Goal: Check status: Check status

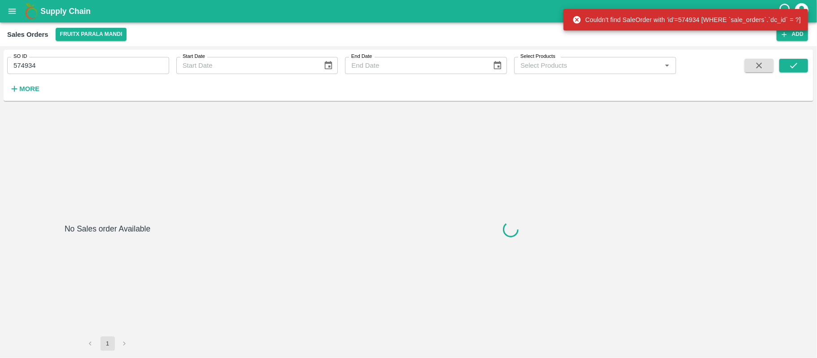
click at [53, 61] on input "574934" at bounding box center [88, 65] width 162 height 17
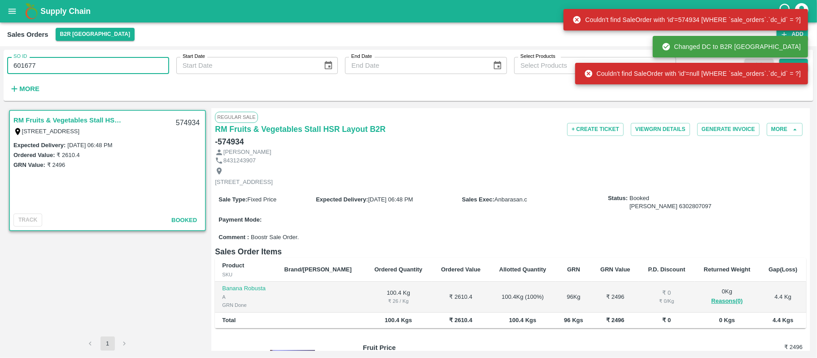
type input "601677"
click at [791, 60] on div "Couldn't find SaleOrder with 'id'=null [WHERE `sale_orders`.`dc_id` = ?]" at bounding box center [691, 73] width 233 height 27
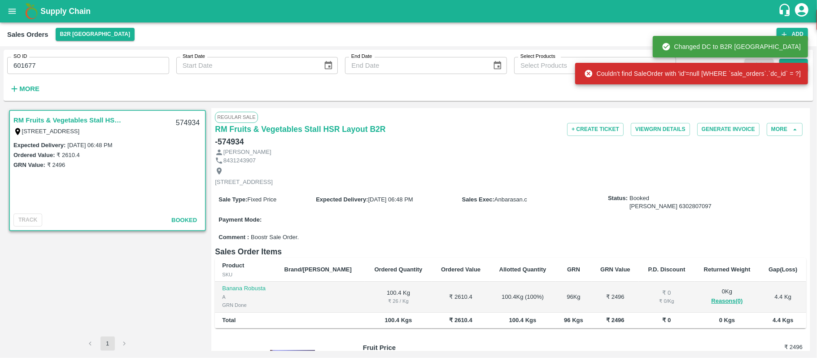
click at [794, 69] on div "Couldn't find SaleOrder with 'id'=null [WHERE `sale_orders`.`dc_id` = ?]" at bounding box center [692, 74] width 217 height 16
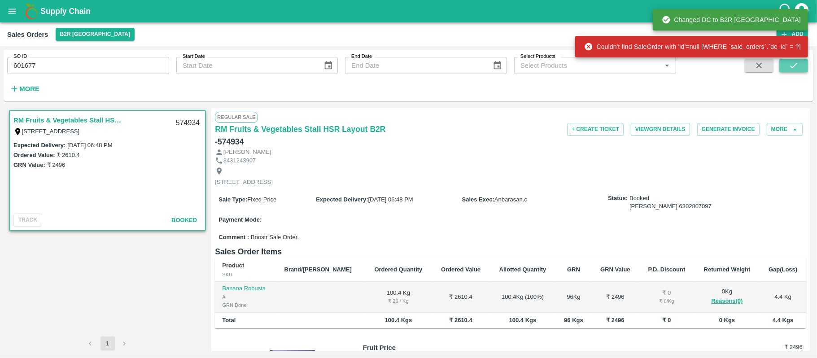
click at [804, 70] on button "submit" at bounding box center [794, 65] width 29 height 13
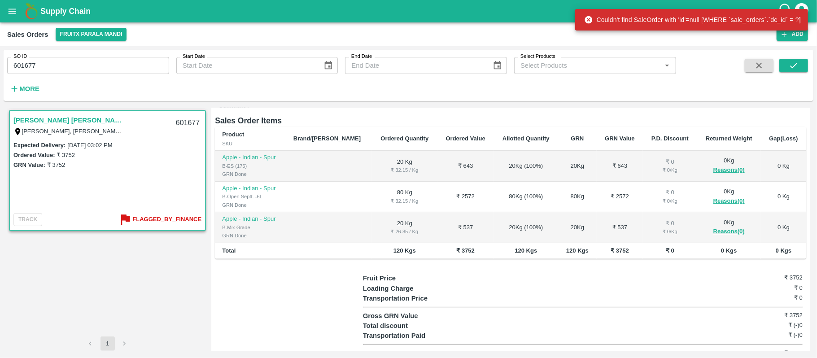
scroll to position [149, 0]
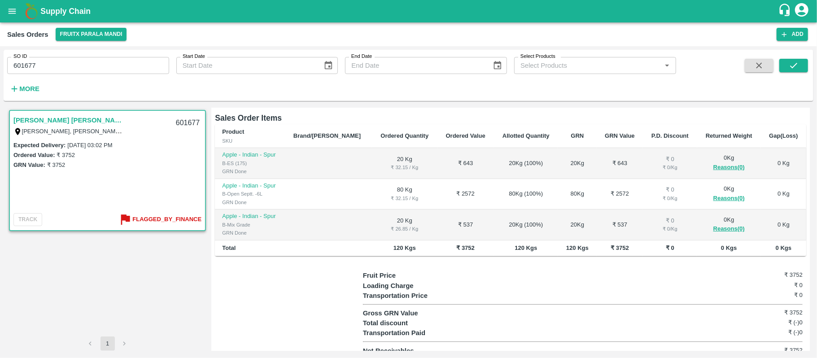
click at [278, 318] on div at bounding box center [289, 313] width 148 height 85
click at [161, 223] on b "Flagged_By_Finance" at bounding box center [166, 220] width 69 height 10
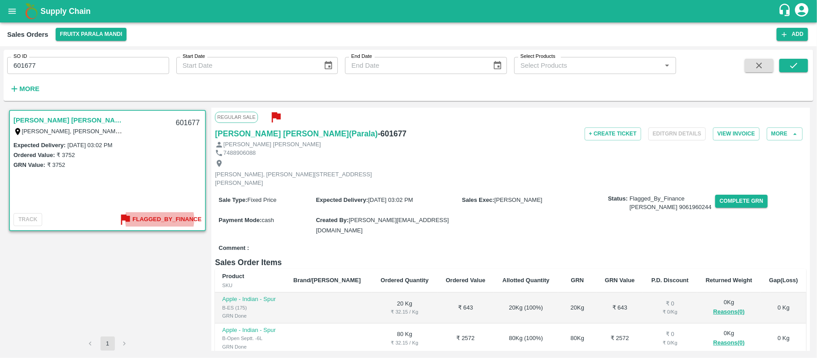
scroll to position [0, 0]
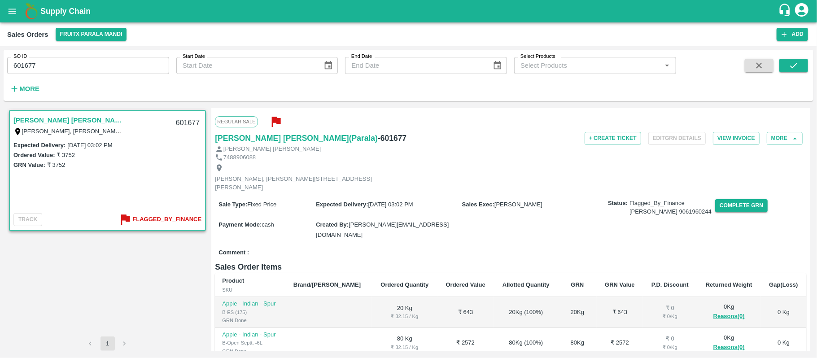
click at [127, 58] on div "SO ID 601677 SO ID" at bounding box center [84, 62] width 169 height 24
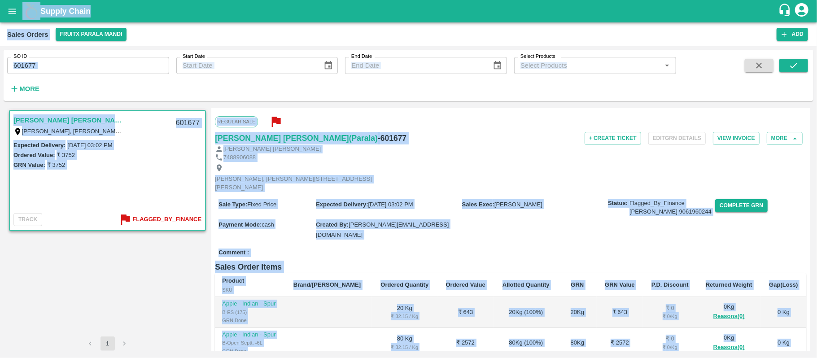
click at [127, 58] on input "601677" at bounding box center [88, 65] width 162 height 17
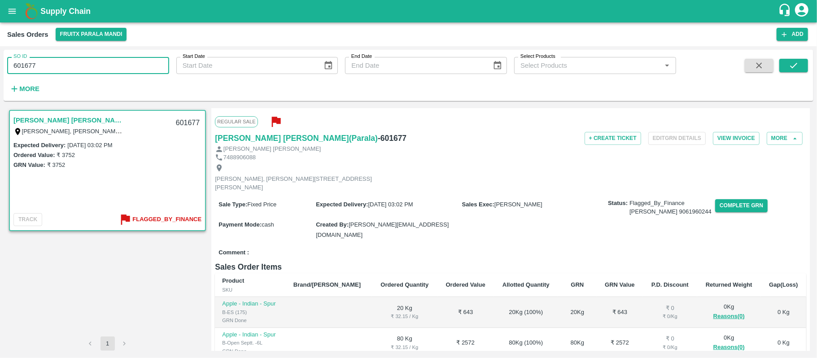
click at [127, 58] on input "601677" at bounding box center [88, 65] width 162 height 17
paste input "text"
type input "604110"
click at [796, 61] on icon "submit" at bounding box center [794, 66] width 10 height 10
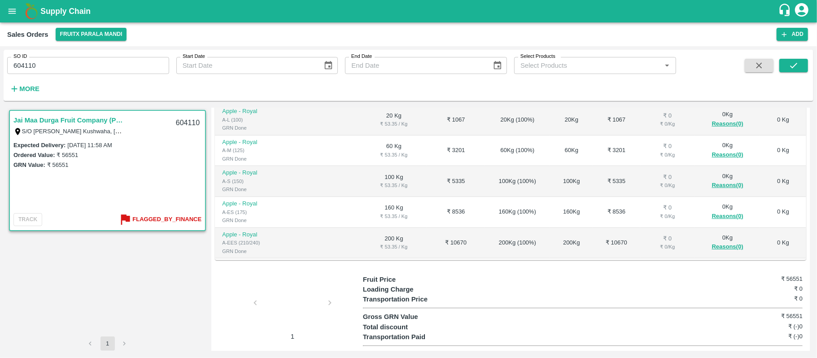
scroll to position [203, 0]
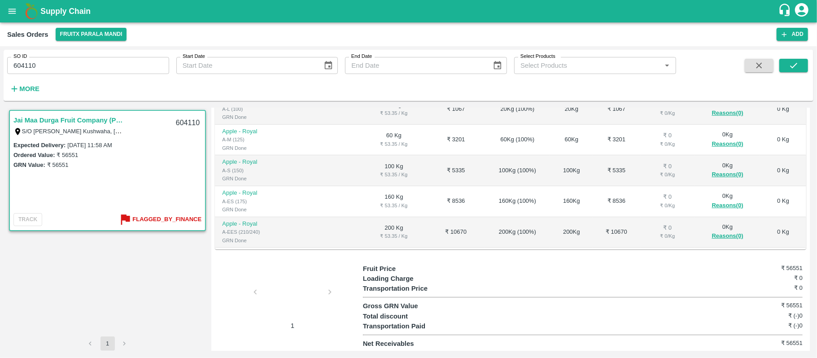
click at [296, 287] on div at bounding box center [292, 295] width 67 height 48
click at [149, 215] on b "Flagged_By_Finance" at bounding box center [166, 220] width 69 height 10
click at [293, 291] on div at bounding box center [292, 295] width 67 height 48
click at [85, 70] on input "604110" at bounding box center [88, 65] width 162 height 17
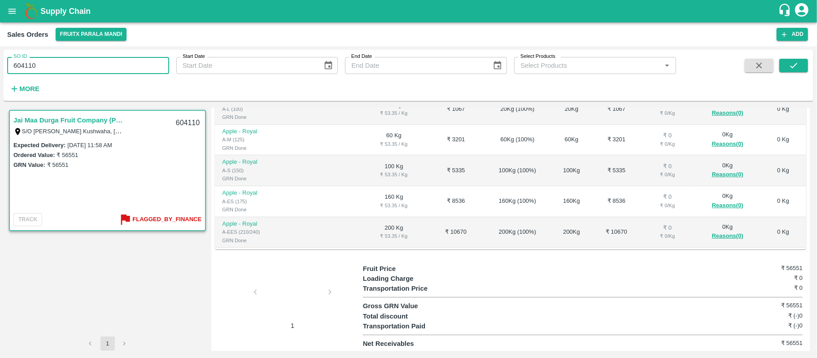
click at [85, 70] on input "604110" at bounding box center [88, 65] width 162 height 17
paste input "text"
click at [789, 63] on icon "submit" at bounding box center [794, 66] width 10 height 10
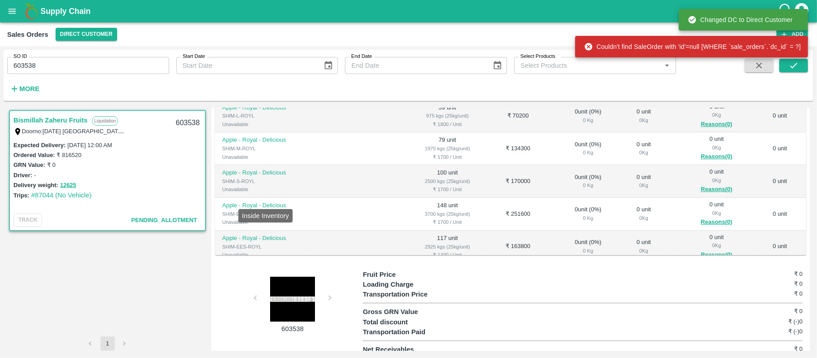
scroll to position [57, 0]
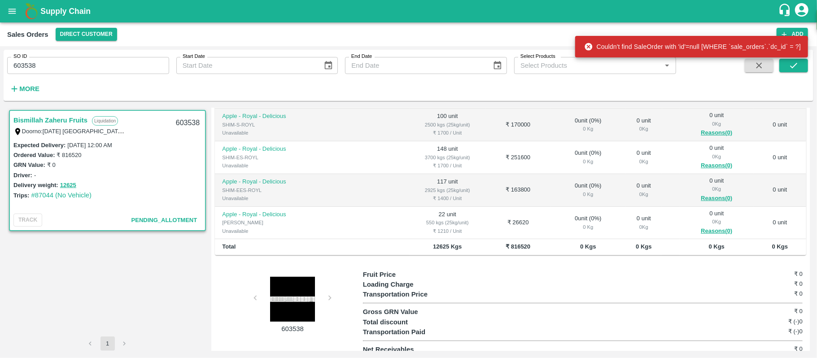
click at [294, 291] on div at bounding box center [292, 299] width 67 height 45
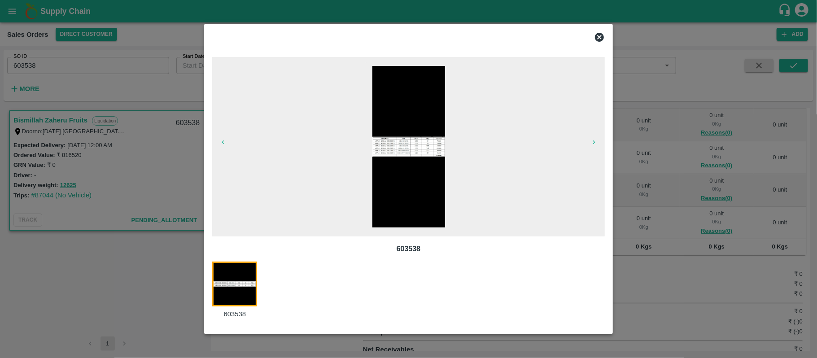
click at [422, 146] on img at bounding box center [409, 147] width 73 height 162
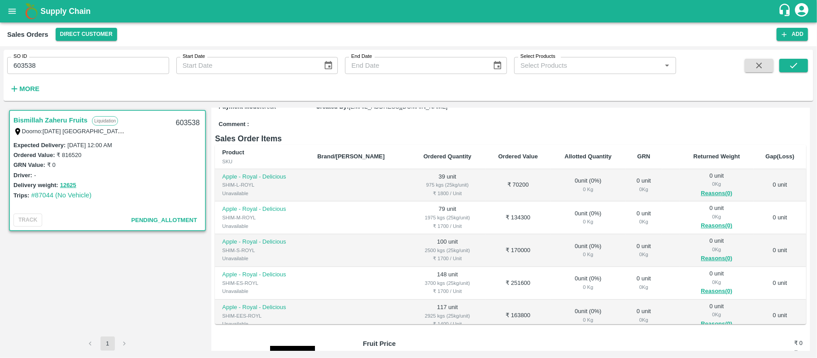
scroll to position [0, 0]
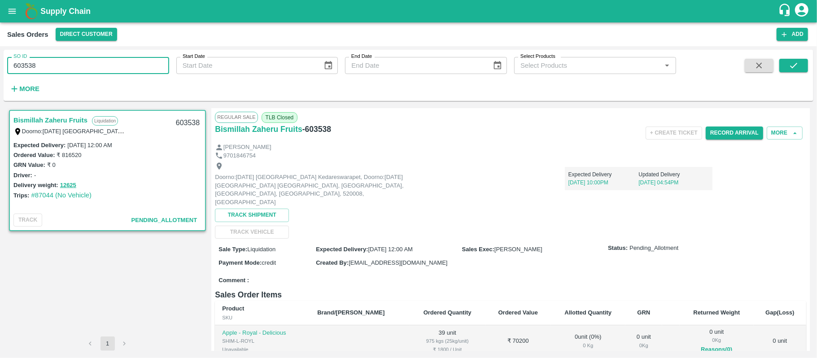
click at [61, 65] on input "603538" at bounding box center [88, 65] width 162 height 17
paste input "text"
type input "602856"
click at [787, 66] on button "submit" at bounding box center [794, 65] width 29 height 13
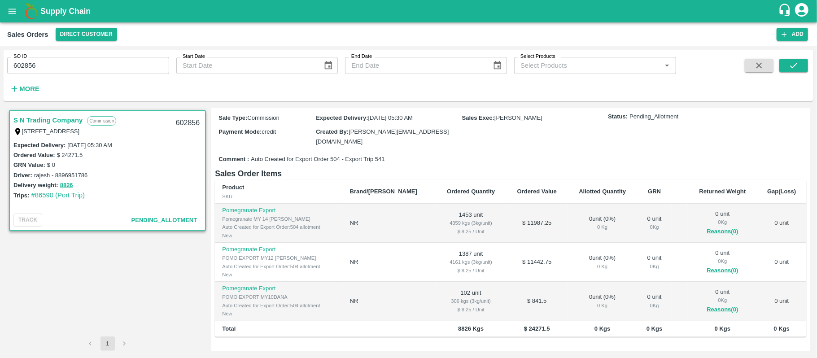
scroll to position [196, 0]
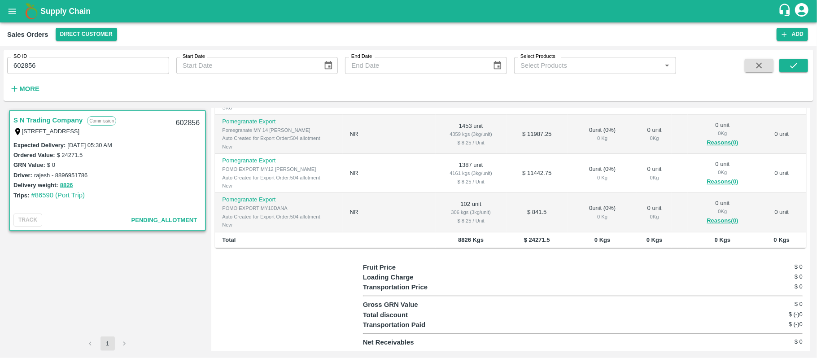
click at [519, 213] on td "$ 841.5" at bounding box center [537, 212] width 61 height 39
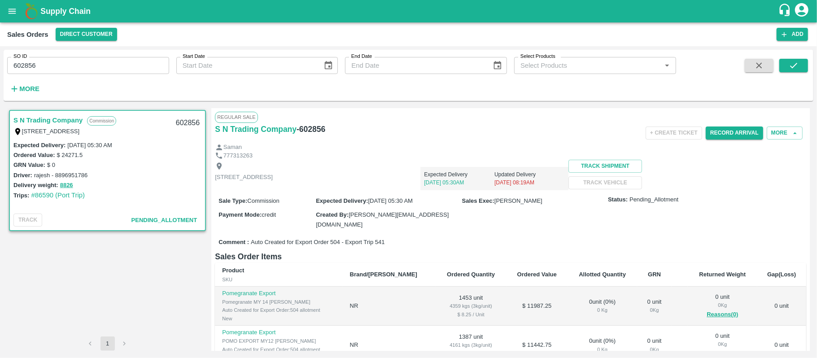
scroll to position [186, 0]
